Goal: Task Accomplishment & Management: Manage account settings

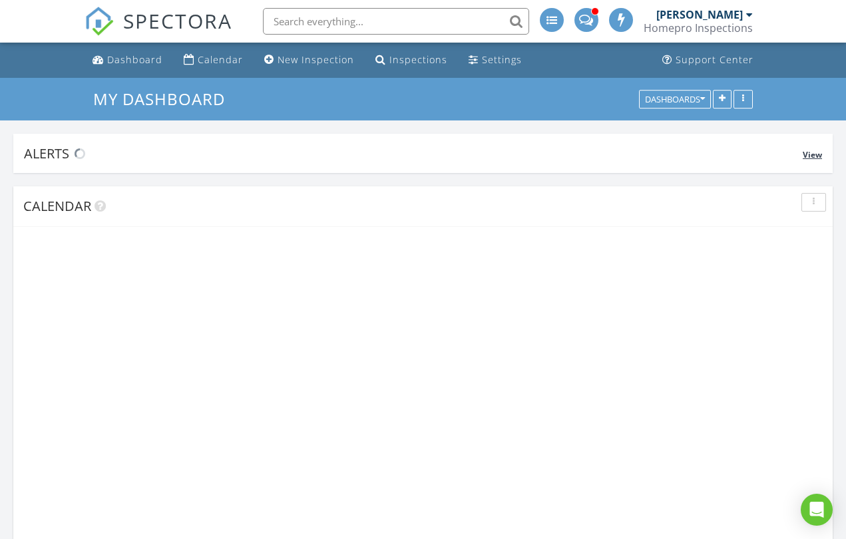
scroll to position [1211, 846]
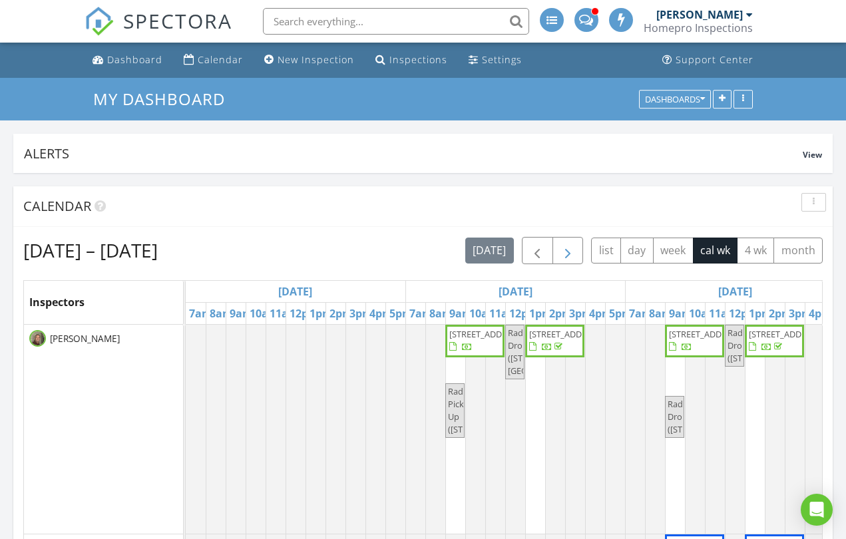
click at [571, 254] on span "button" at bounding box center [567, 251] width 16 height 16
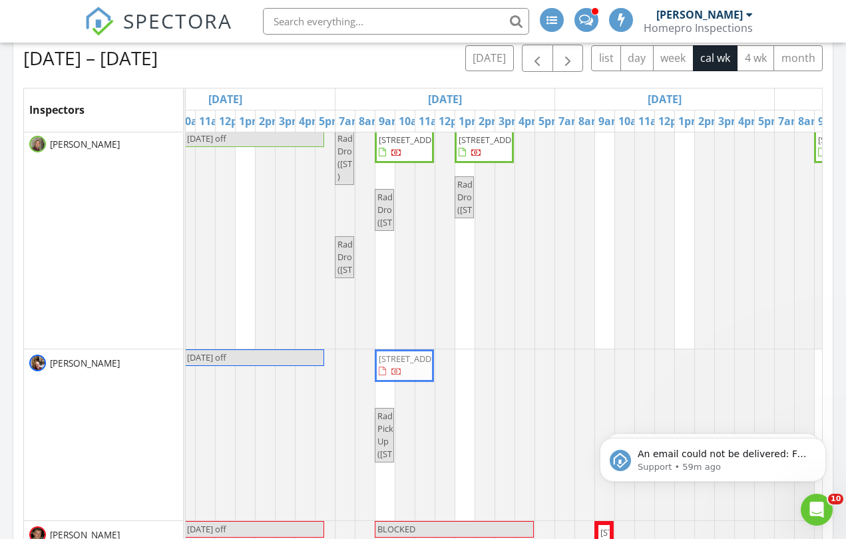
scroll to position [0, 0]
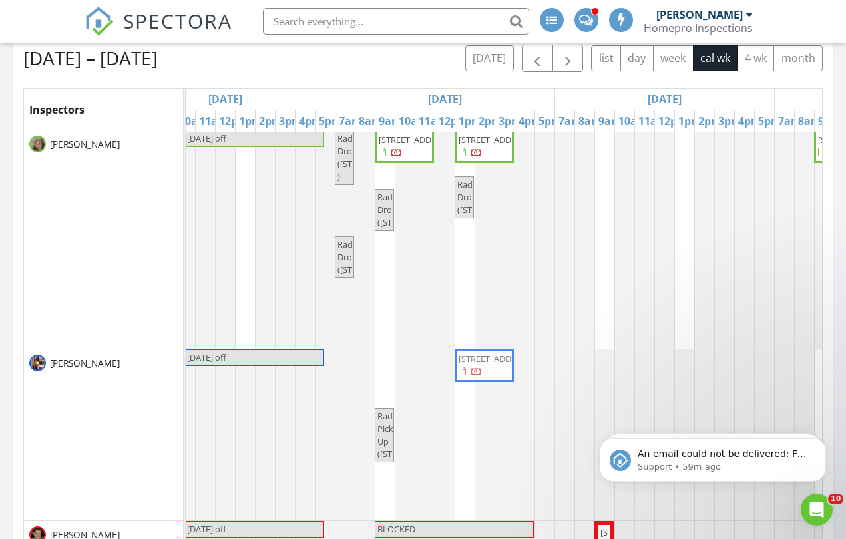
drag, startPoint x: 407, startPoint y: 376, endPoint x: 488, endPoint y: 366, distance: 81.8
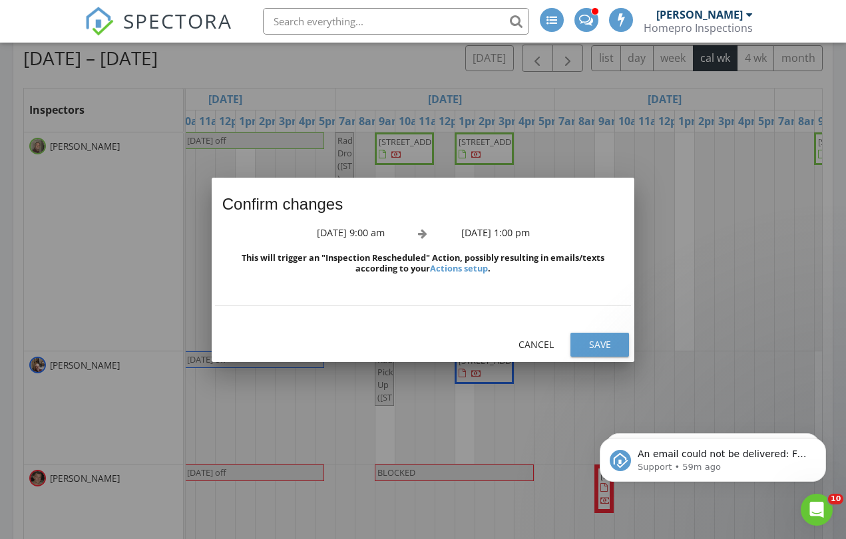
click at [600, 346] on div "Save" at bounding box center [599, 344] width 37 height 14
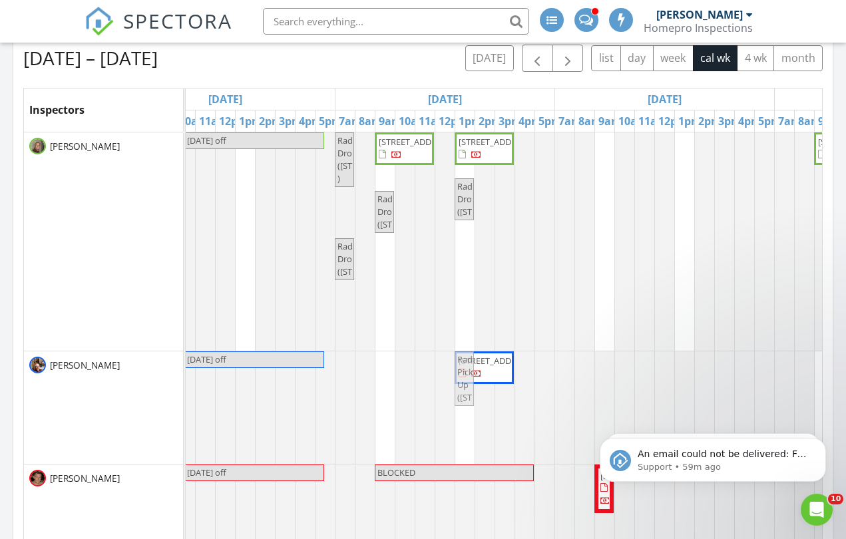
drag, startPoint x: 386, startPoint y: 410, endPoint x: 464, endPoint y: 413, distance: 78.5
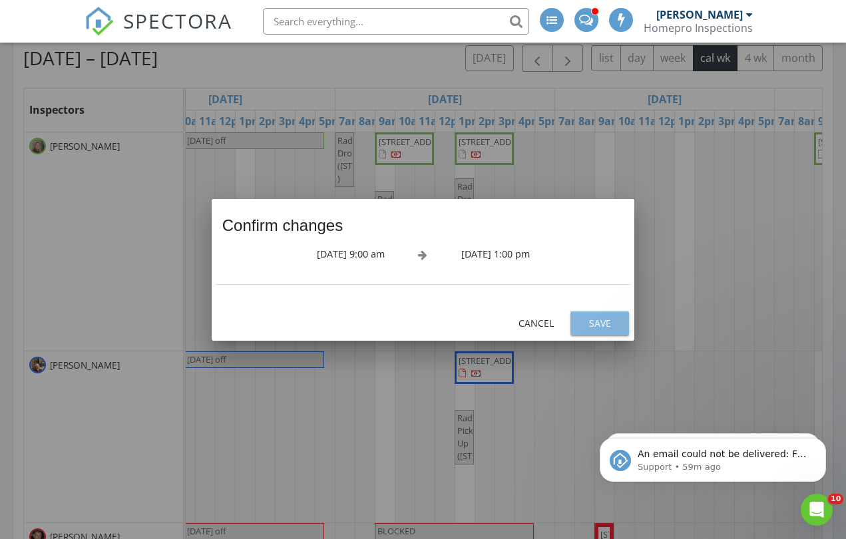
click at [602, 322] on div "Save" at bounding box center [599, 323] width 37 height 14
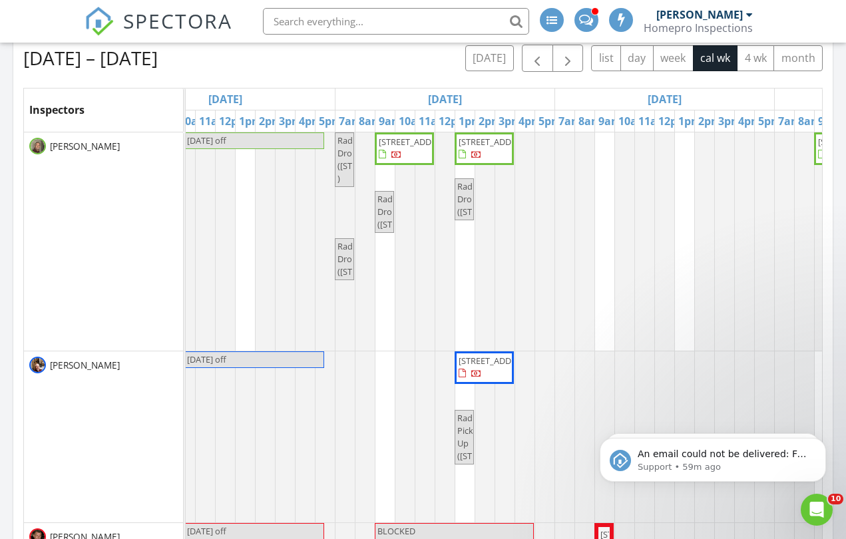
scroll to position [16, 290]
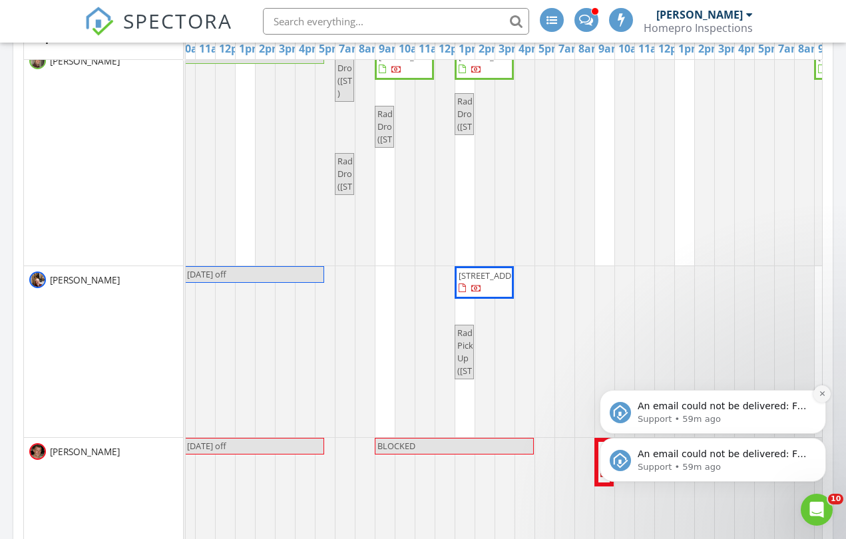
click at [825, 394] on icon "Dismiss notification" at bounding box center [821, 393] width 7 height 7
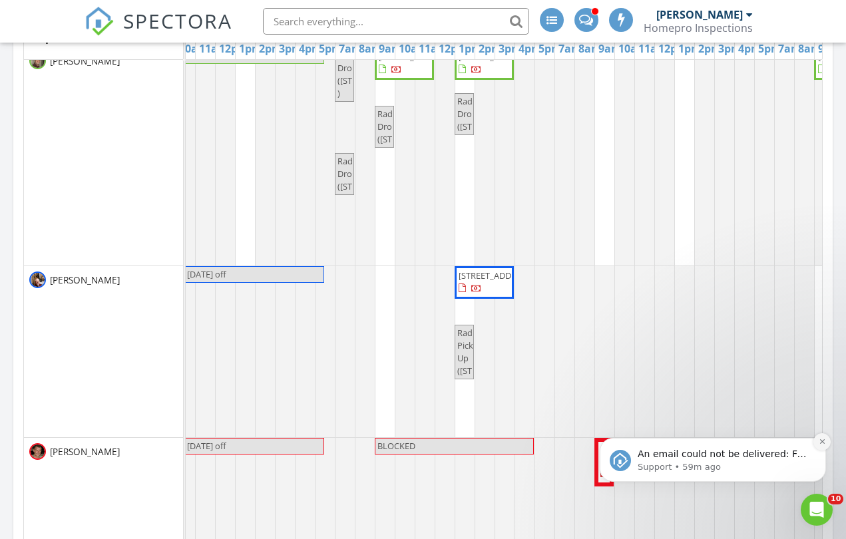
click at [821, 444] on icon "Dismiss notification" at bounding box center [821, 441] width 7 height 7
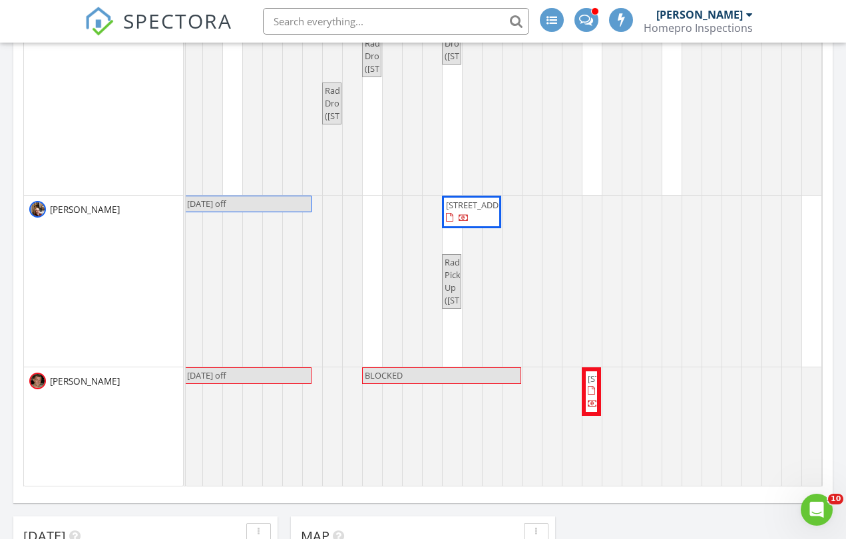
click at [449, 204] on span "2531 13th Ave NW, Rochester 55901" at bounding box center [483, 205] width 75 height 12
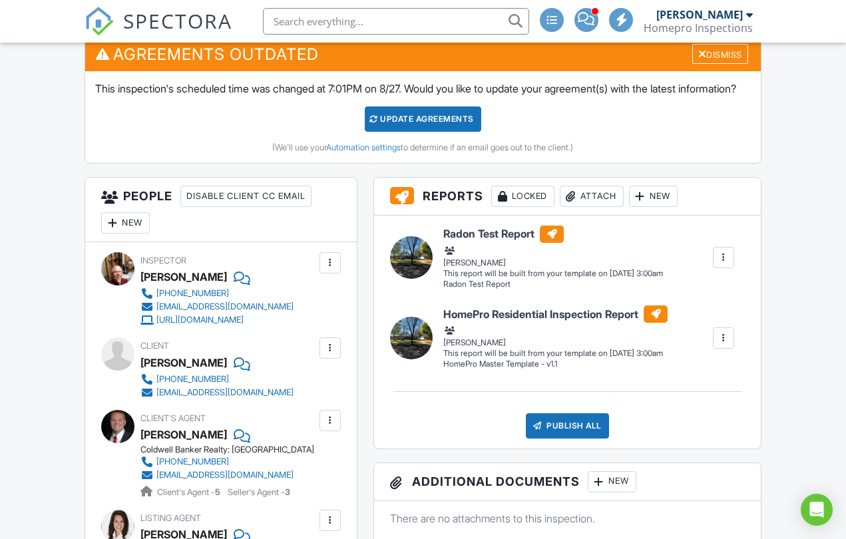
scroll to position [349, 0]
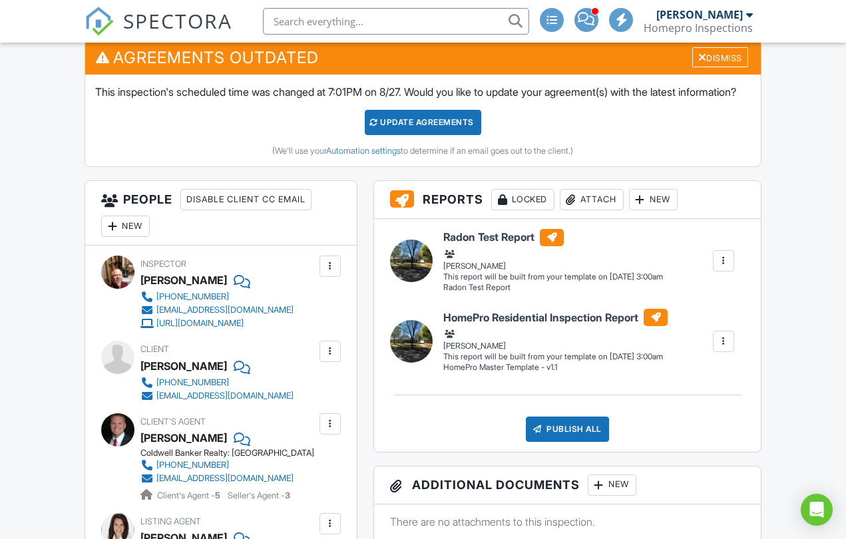
click at [434, 135] on div "Update Agreements" at bounding box center [423, 122] width 116 height 25
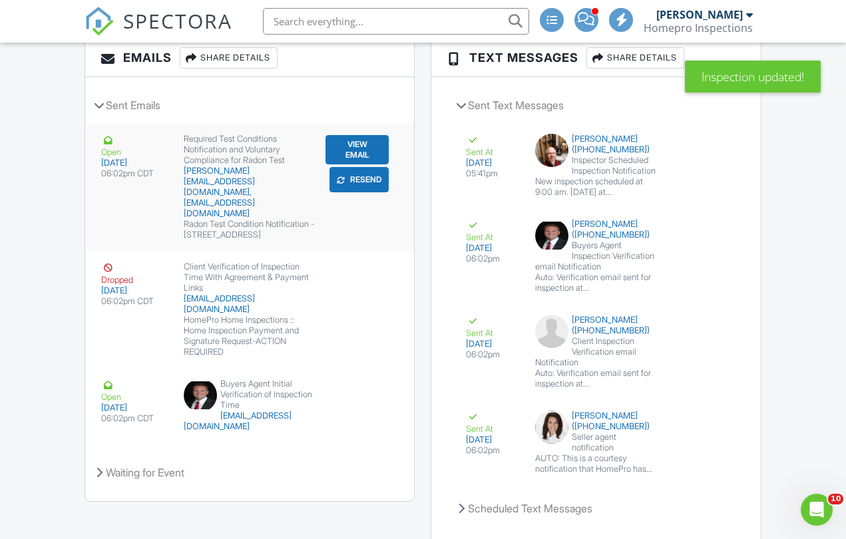
scroll to position [1939, 0]
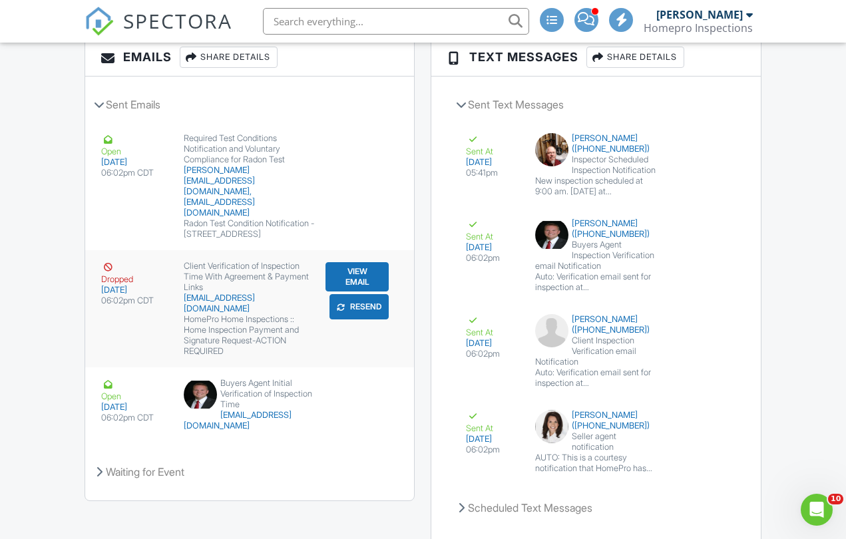
click at [357, 262] on button "View Email" at bounding box center [357, 276] width 64 height 29
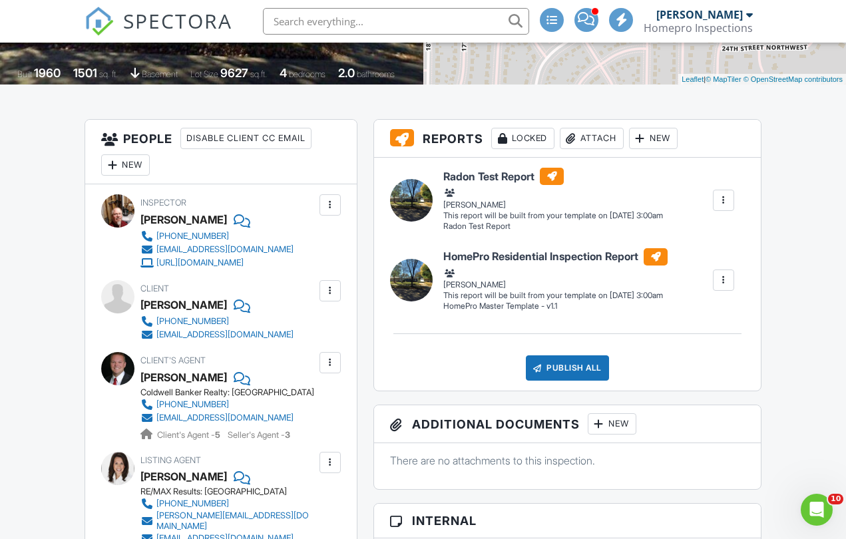
scroll to position [269, 0]
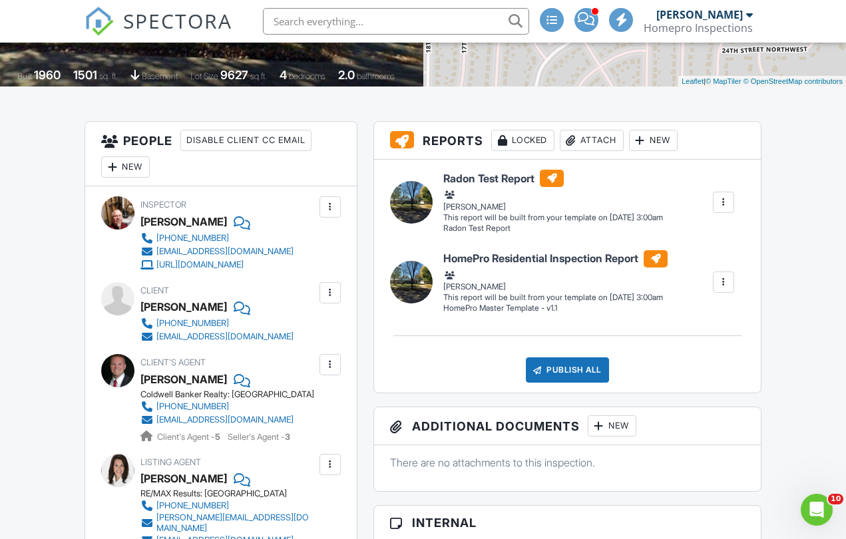
click at [329, 292] on div at bounding box center [329, 292] width 13 height 13
click at [295, 335] on li "Edit" at bounding box center [299, 333] width 68 height 33
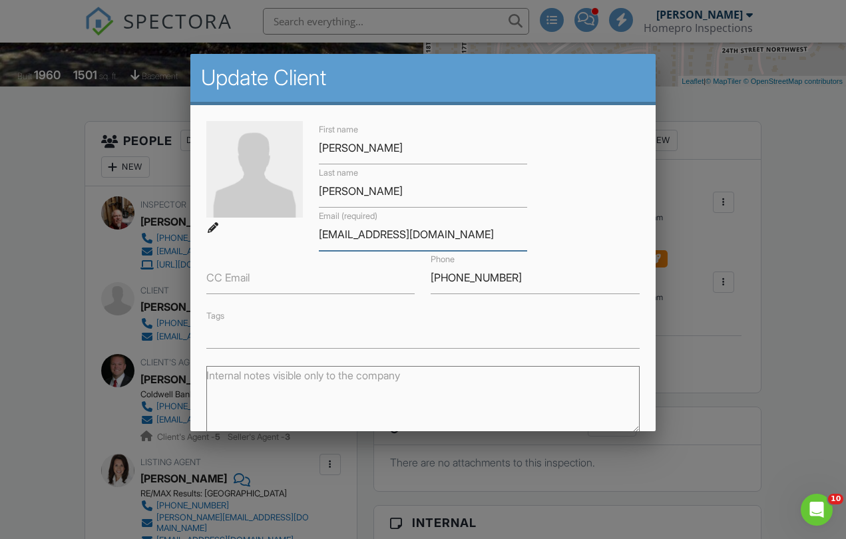
click at [421, 238] on input "[EMAIL_ADDRESS][DOMAIN_NAME]" at bounding box center [423, 234] width 209 height 33
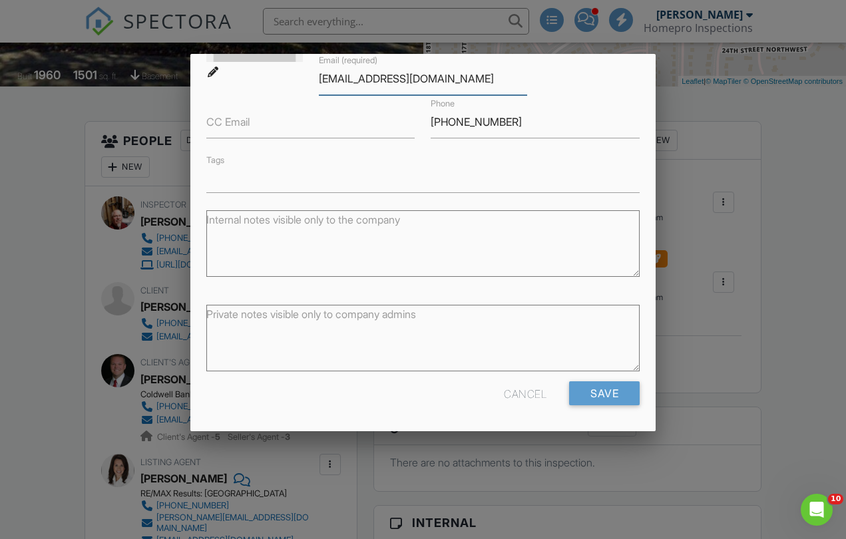
scroll to position [155, 0]
type input "[EMAIL_ADDRESS][DOMAIN_NAME]"
click at [602, 394] on input "Save" at bounding box center [604, 394] width 71 height 24
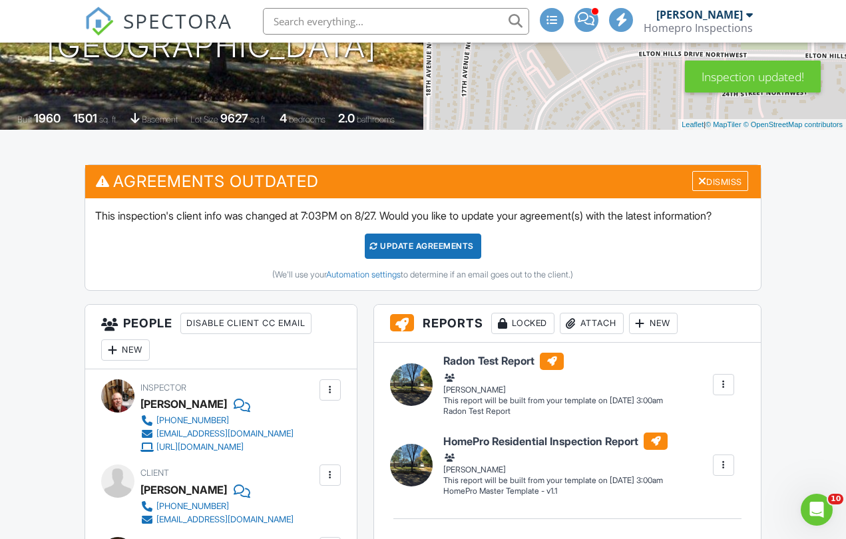
click at [446, 259] on div "Update Agreements" at bounding box center [423, 245] width 116 height 25
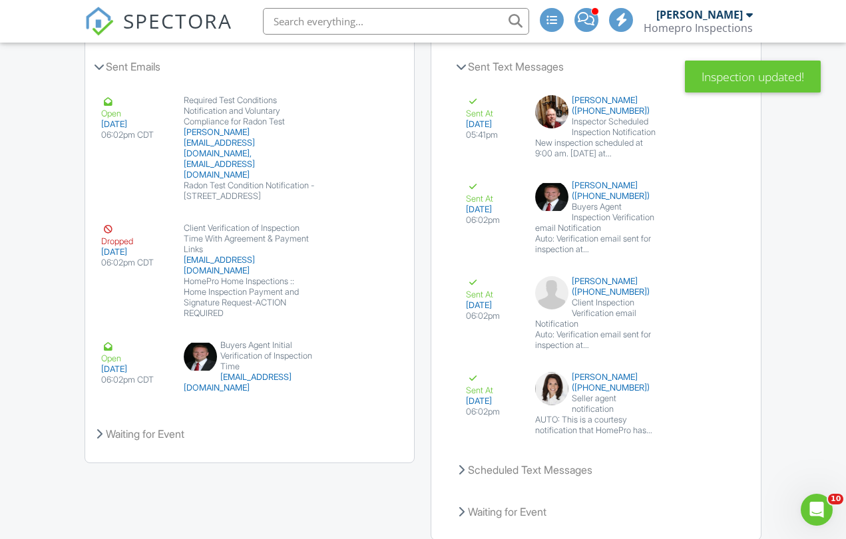
scroll to position [1978, 0]
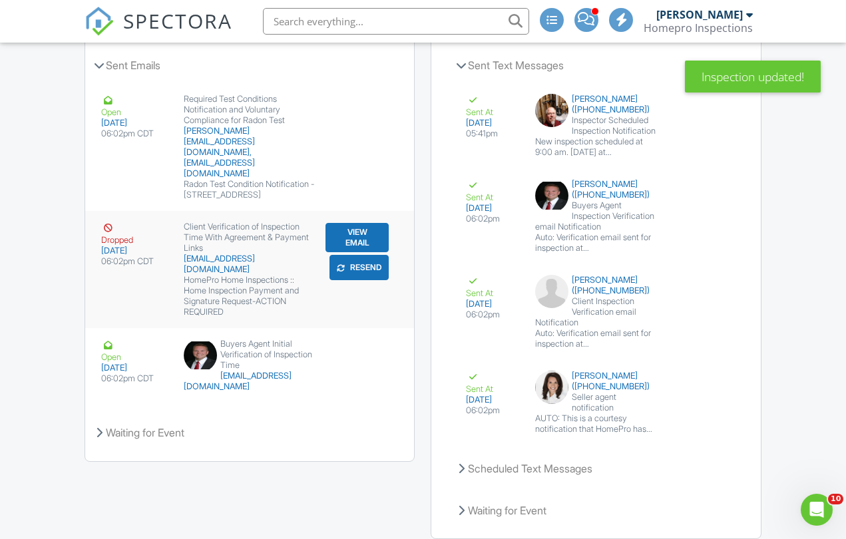
click at [367, 255] on button "Resend" at bounding box center [358, 267] width 59 height 25
